Goal: Transaction & Acquisition: Purchase product/service

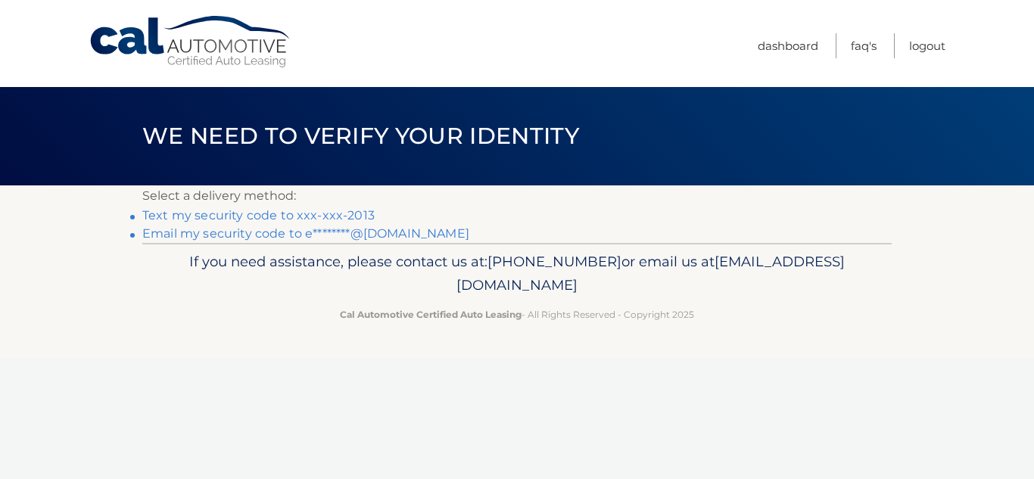
click at [326, 217] on link "Text my security code to xxx-xxx-2013" at bounding box center [258, 215] width 232 height 14
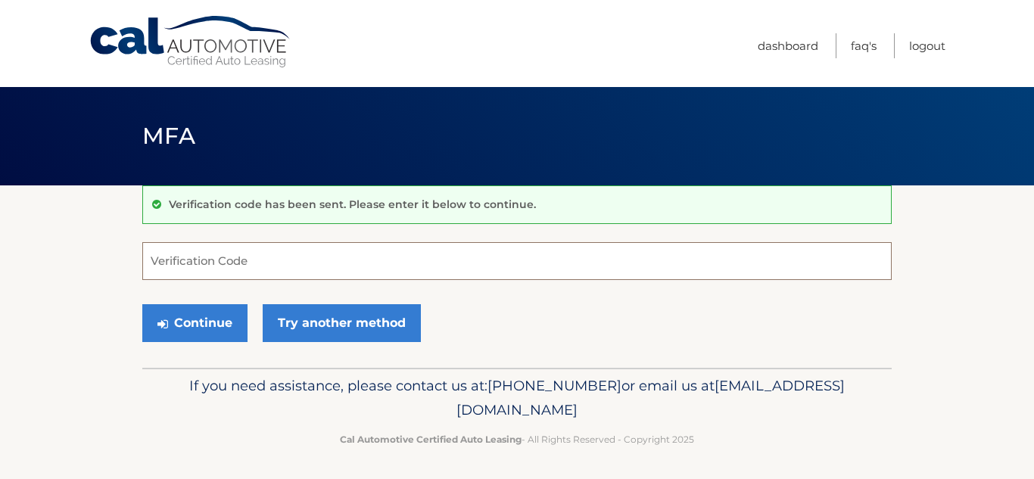
click at [294, 263] on input "Verification Code" at bounding box center [516, 261] width 749 height 38
click at [202, 258] on input "Verification Code" at bounding box center [516, 261] width 749 height 38
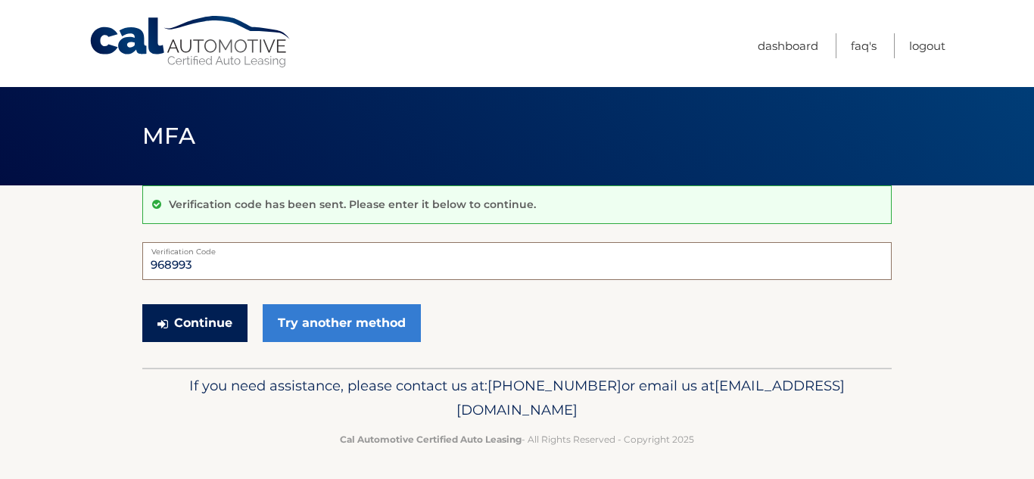
type input "968993"
click at [188, 316] on button "Continue" at bounding box center [194, 323] width 105 height 38
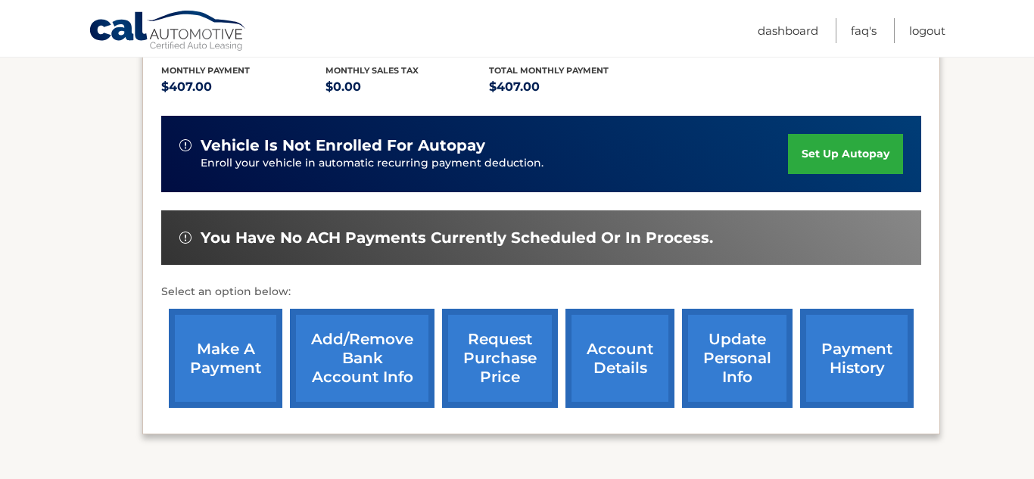
scroll to position [325, 0]
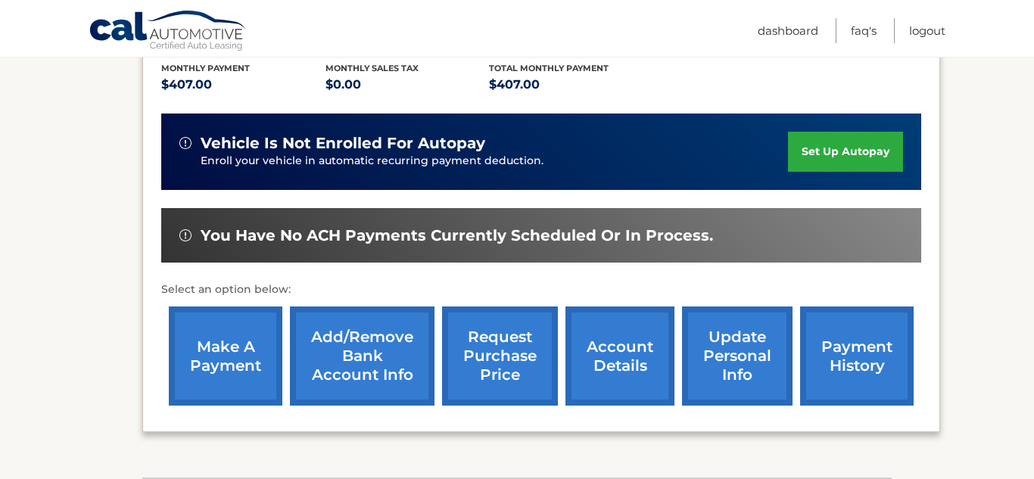
click at [212, 340] on link "make a payment" at bounding box center [226, 356] width 114 height 99
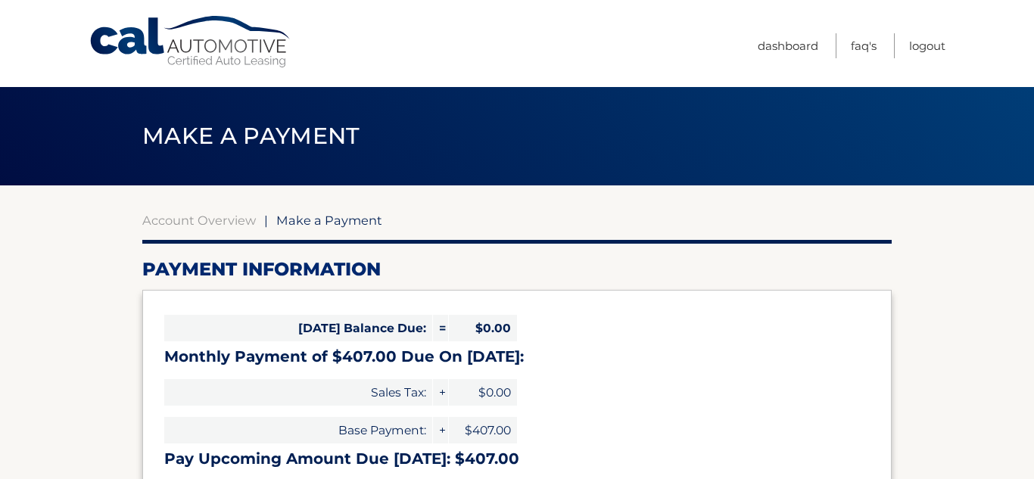
select select "MjUwNzUyNWEtN2Q1Yy00ZTBiLTkxNDMtMDQyZDI2NWJlNzMy"
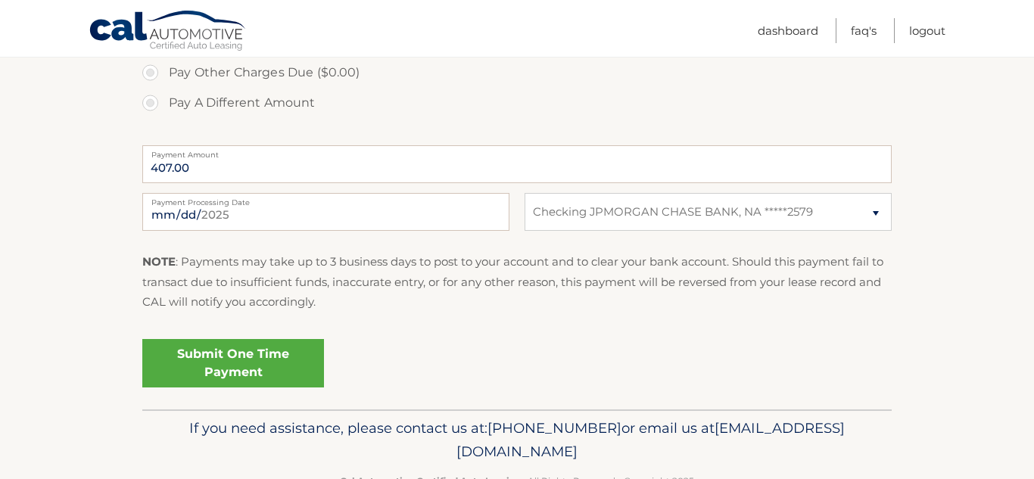
scroll to position [571, 0]
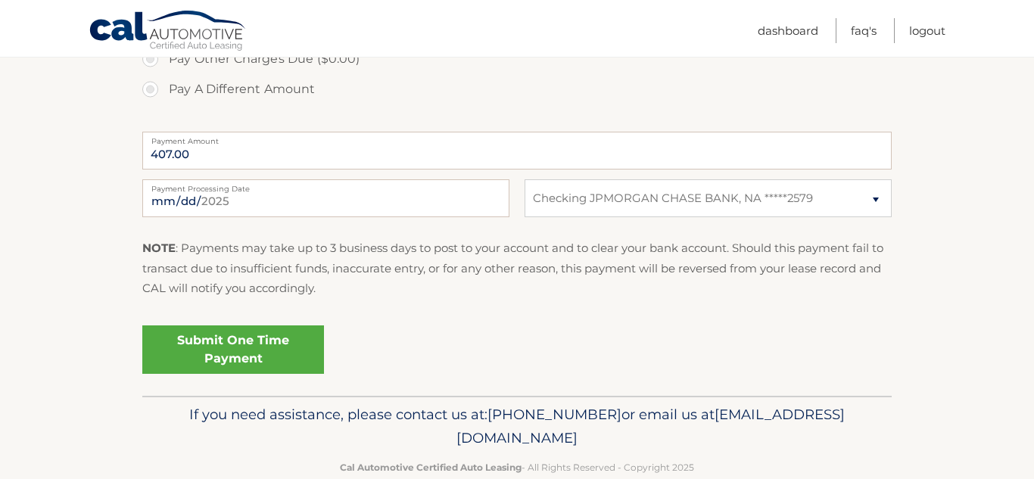
click at [273, 363] on link "Submit One Time Payment" at bounding box center [233, 350] width 182 height 48
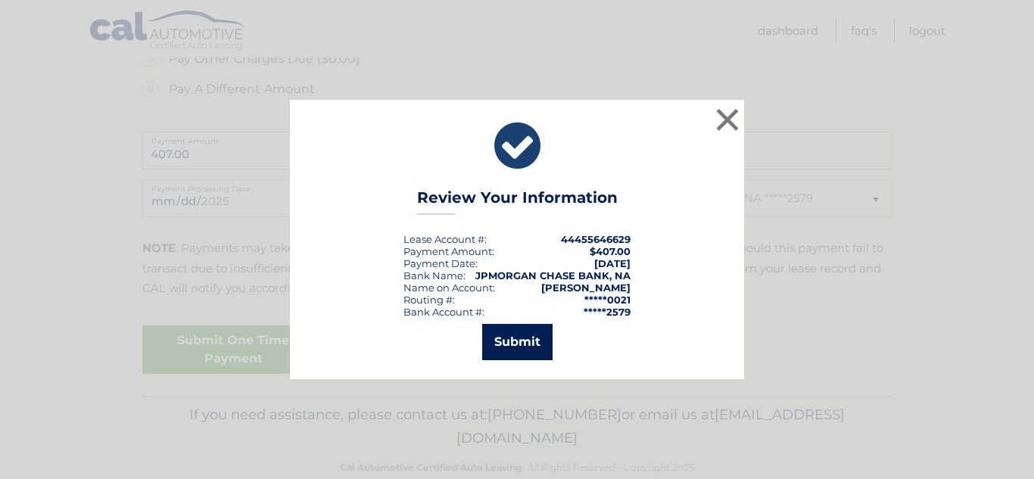
click at [540, 358] on button "Submit" at bounding box center [517, 342] width 70 height 36
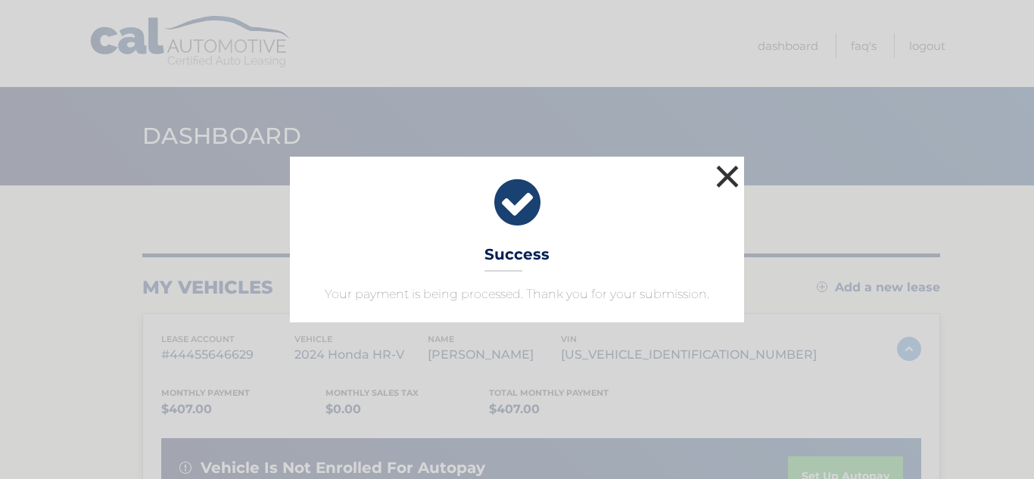
click at [722, 176] on button "×" at bounding box center [727, 176] width 30 height 30
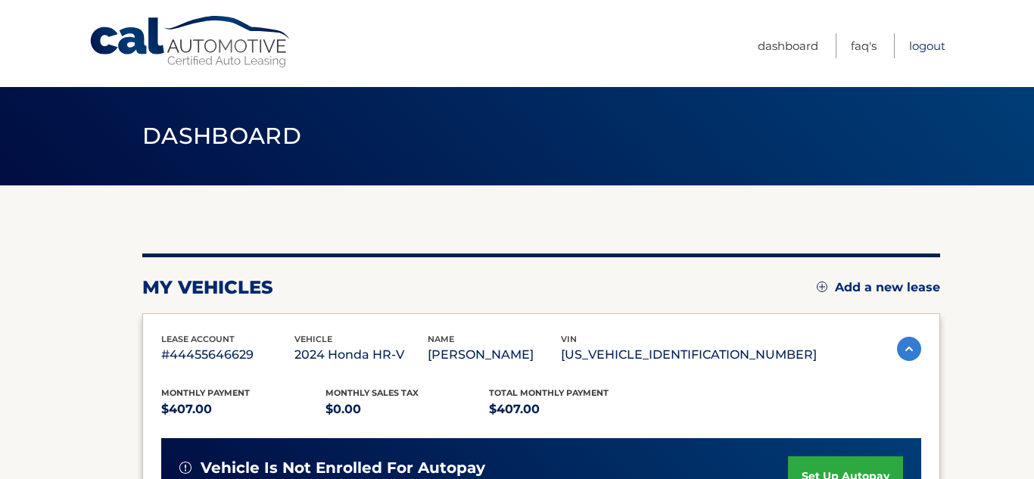
click at [919, 54] on link "Logout" at bounding box center [927, 45] width 36 height 25
